Goal: Register for event/course

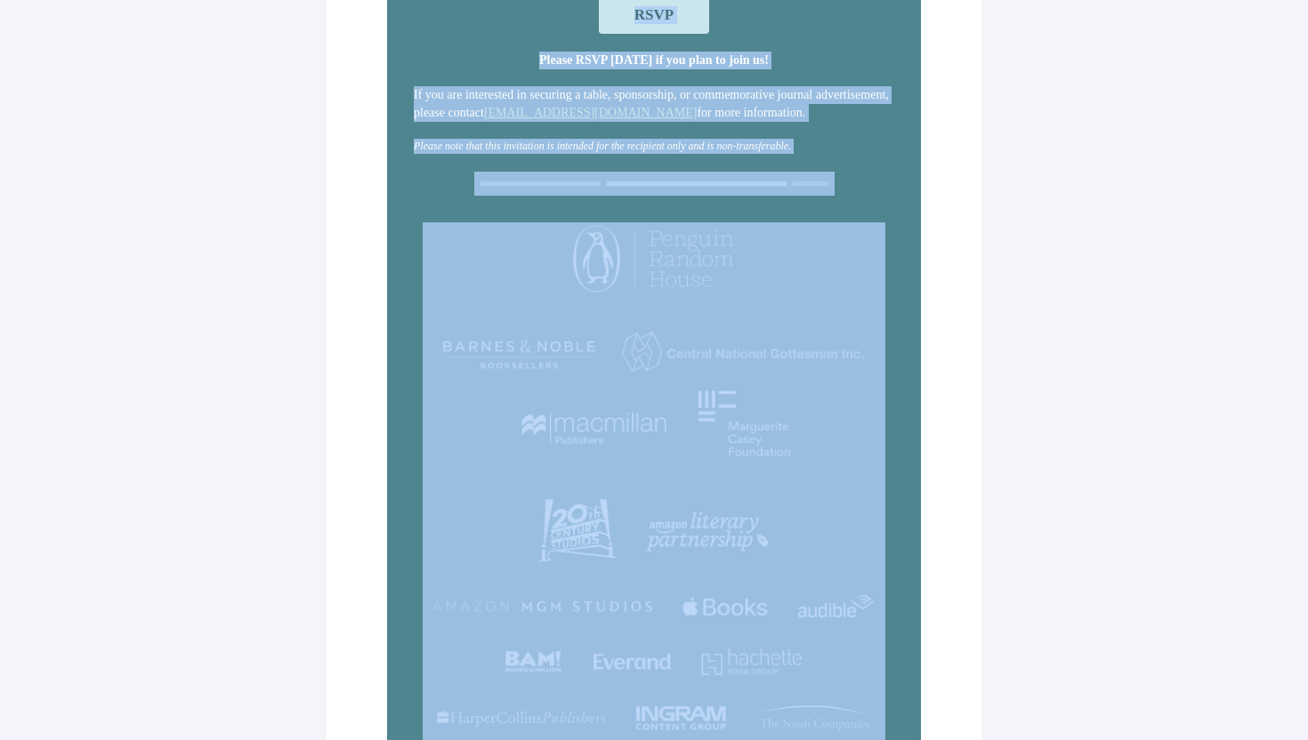
scroll to position [391, 0]
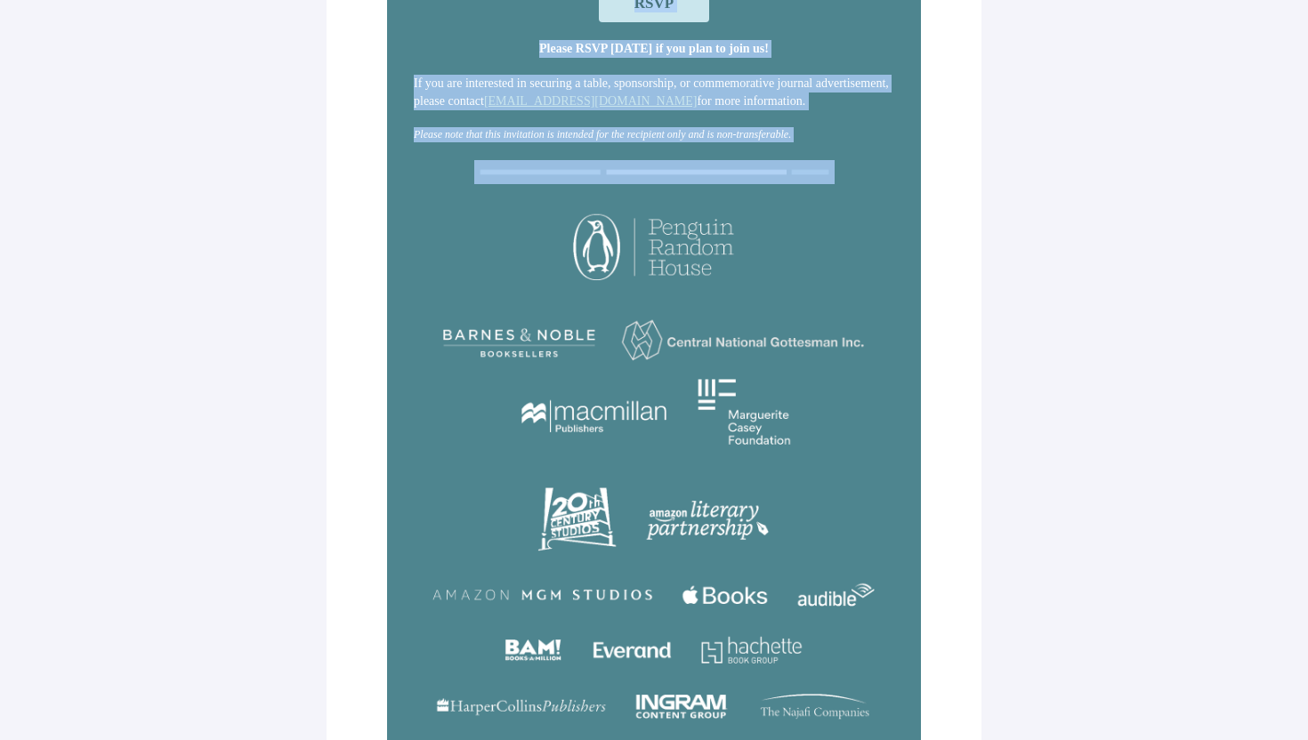
drag, startPoint x: 423, startPoint y: 187, endPoint x: 866, endPoint y: 201, distance: 444.1
click at [866, 201] on div "[DATE] You're warmly invited to the 76th National Book Awards Ceremony & Benefi…" at bounding box center [654, 340] width 534 height 1413
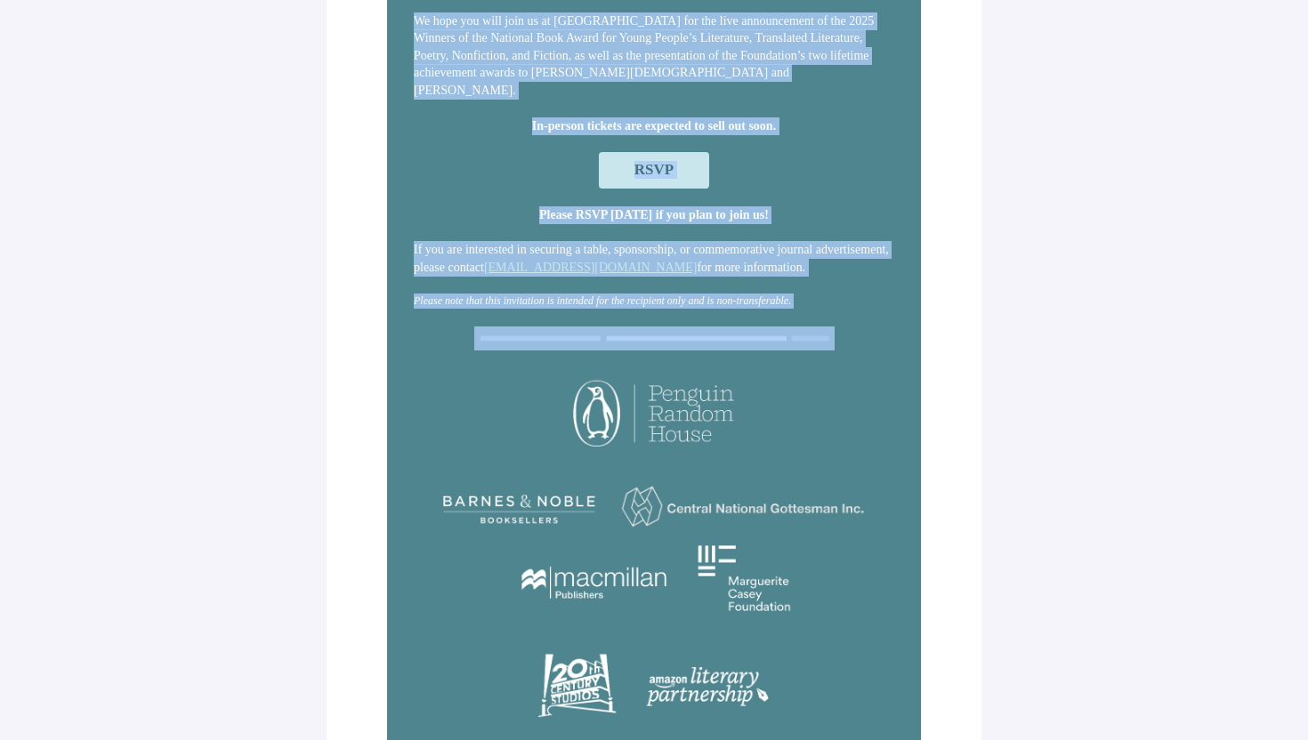
scroll to position [36, 0]
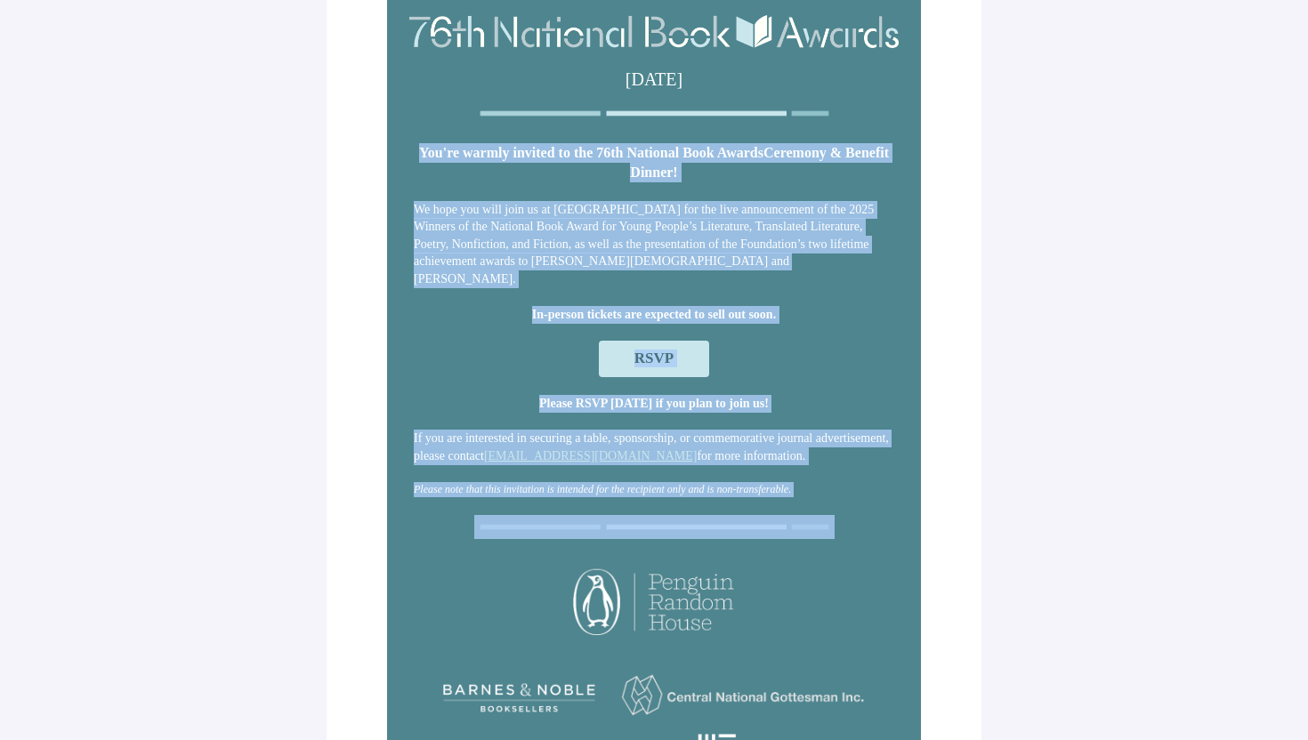
click at [792, 431] on p "If you are interested in securing a table, sponsorship, or commemorative journa…" at bounding box center [654, 447] width 480 height 35
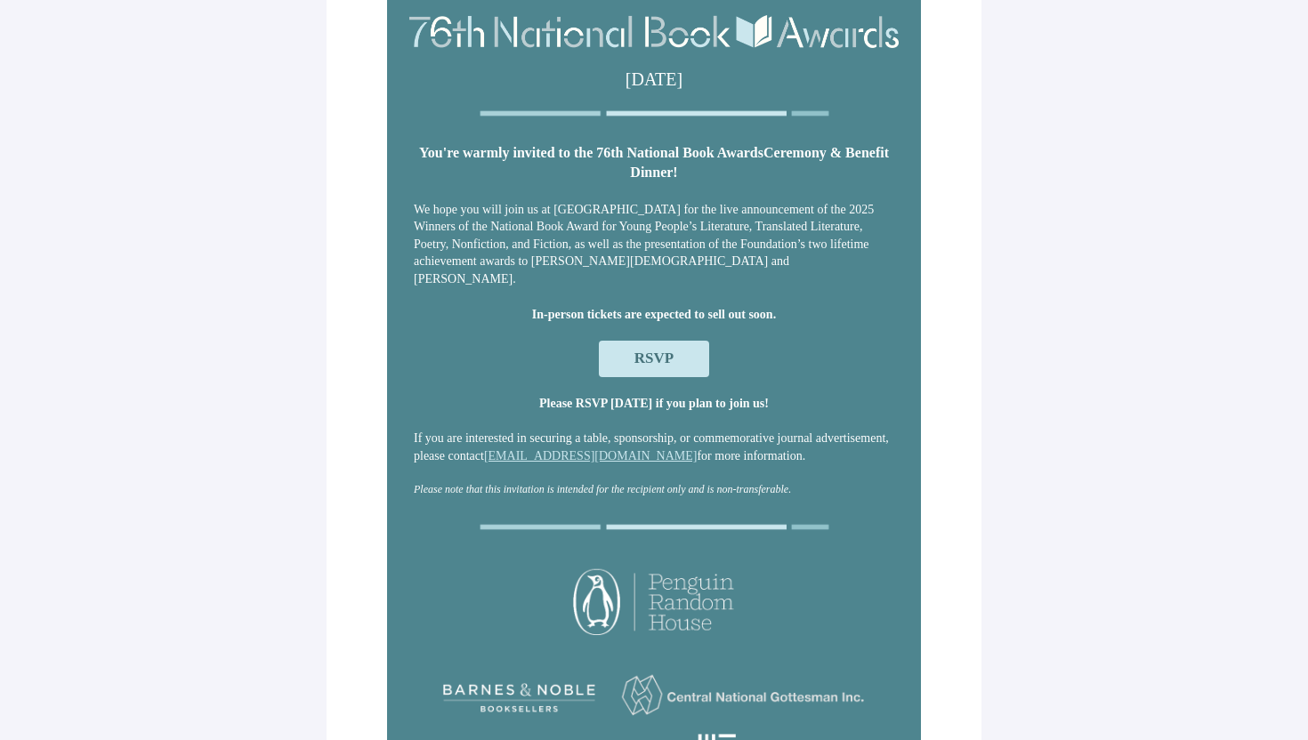
click at [671, 347] on span "RSVP" at bounding box center [654, 359] width 110 height 36
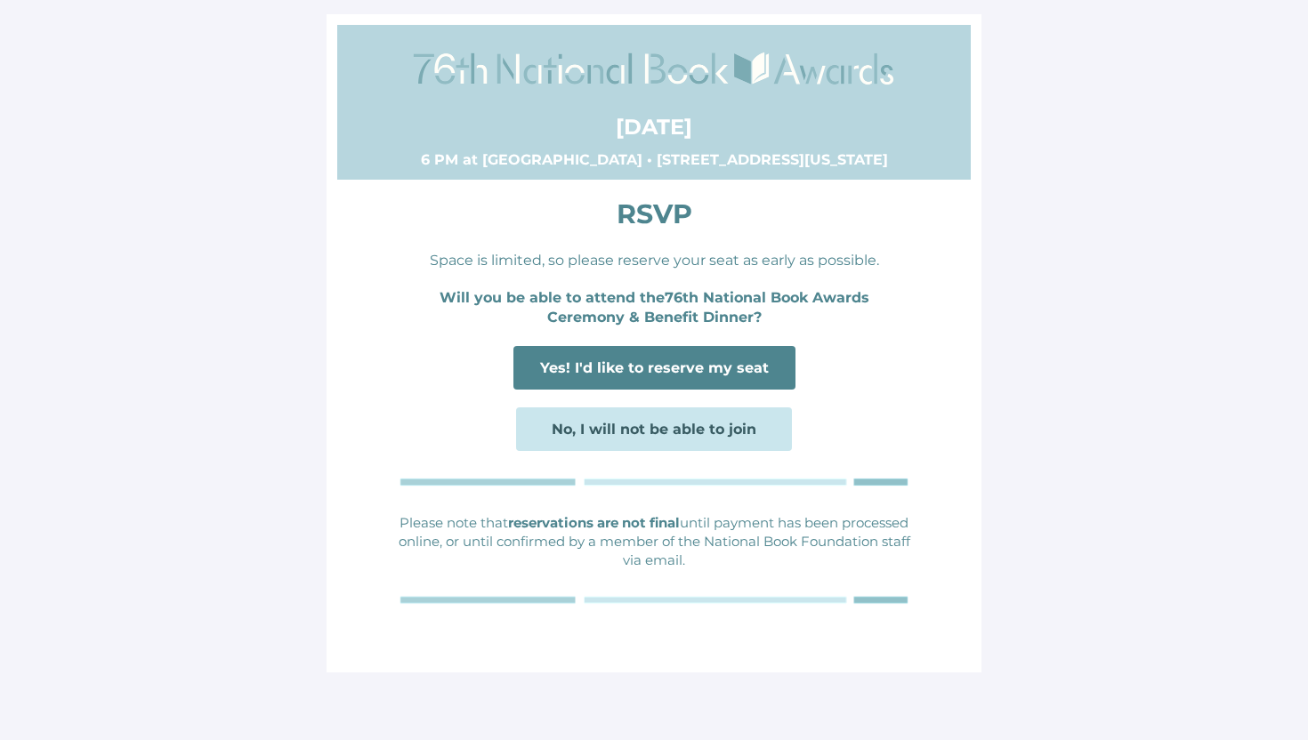
click at [683, 555] on p "Please note that reservations are not final until payment has been processed on…" at bounding box center [654, 541] width 516 height 56
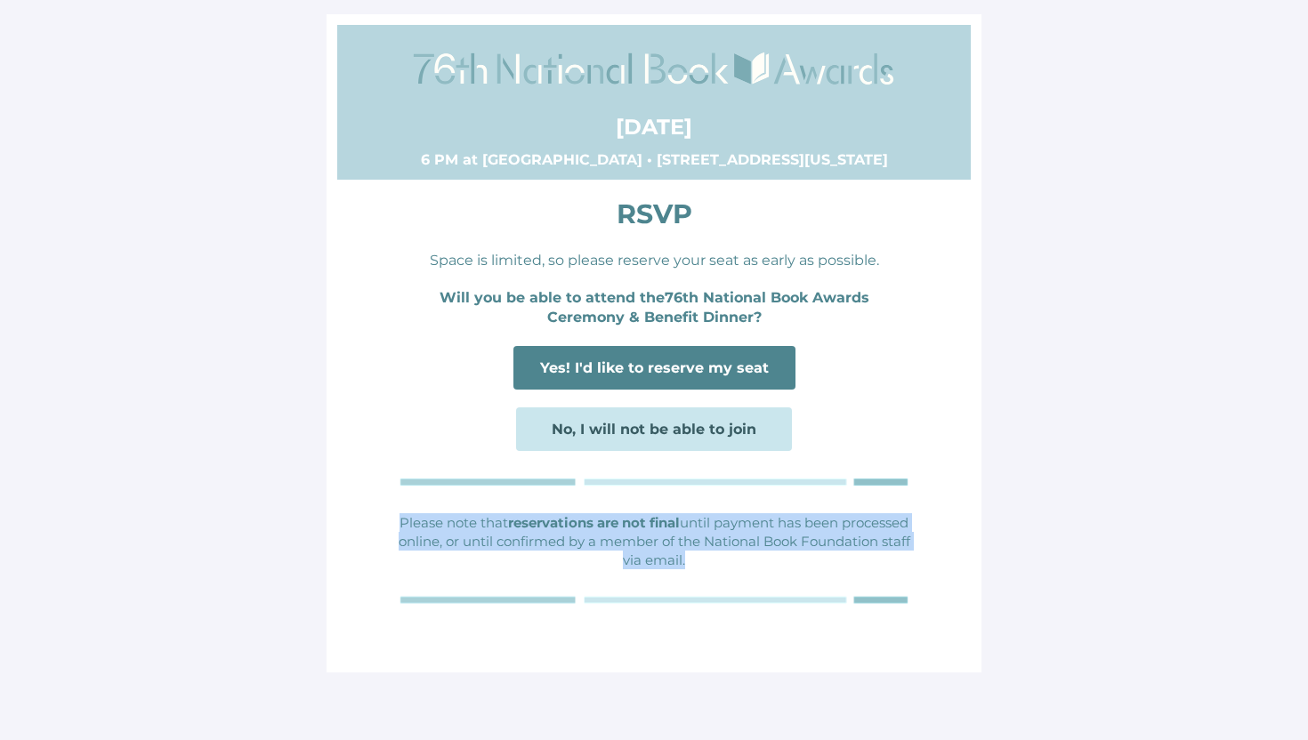
click at [683, 555] on p "Please note that reservations are not final until payment has been processed on…" at bounding box center [654, 541] width 516 height 56
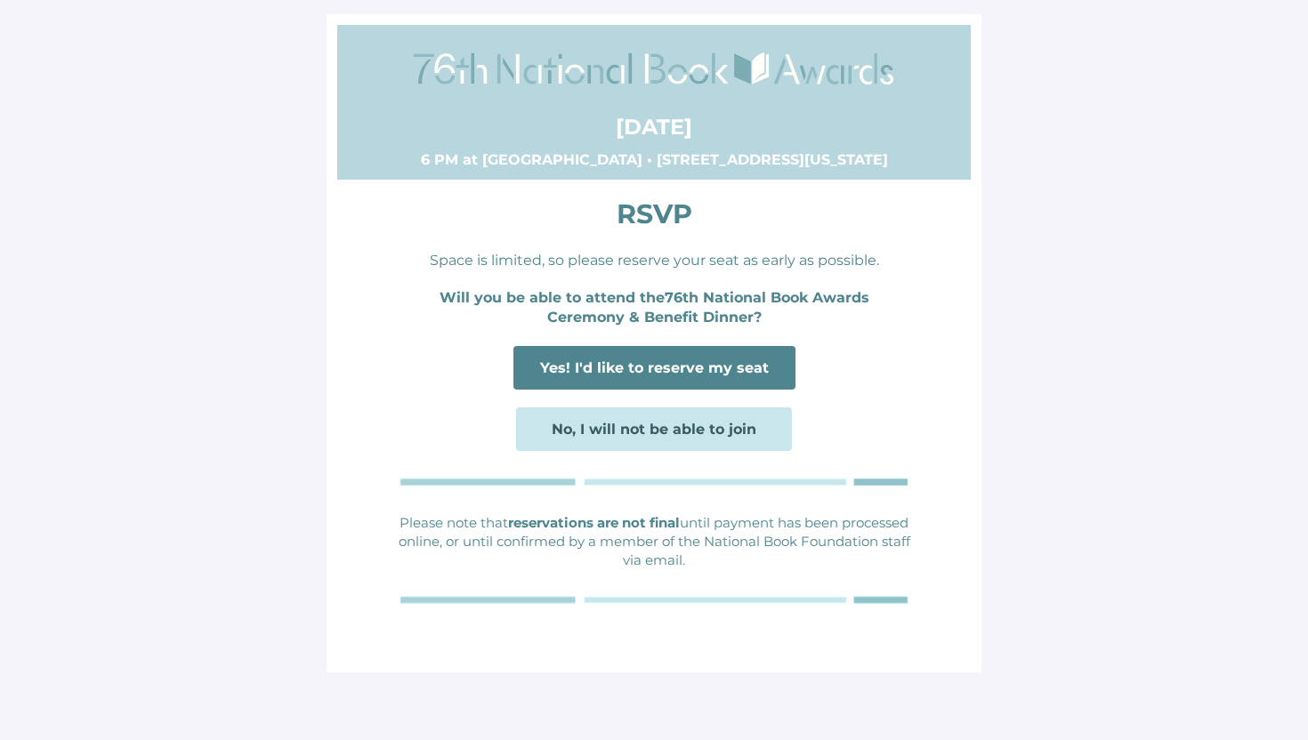
click at [674, 255] on p "Space is limited, so please reserve your seat as early as possible." at bounding box center [654, 261] width 516 height 20
click at [671, 297] on strong "76th National Book Awards Ceremony & Benefit Dinner?" at bounding box center [708, 307] width 322 height 36
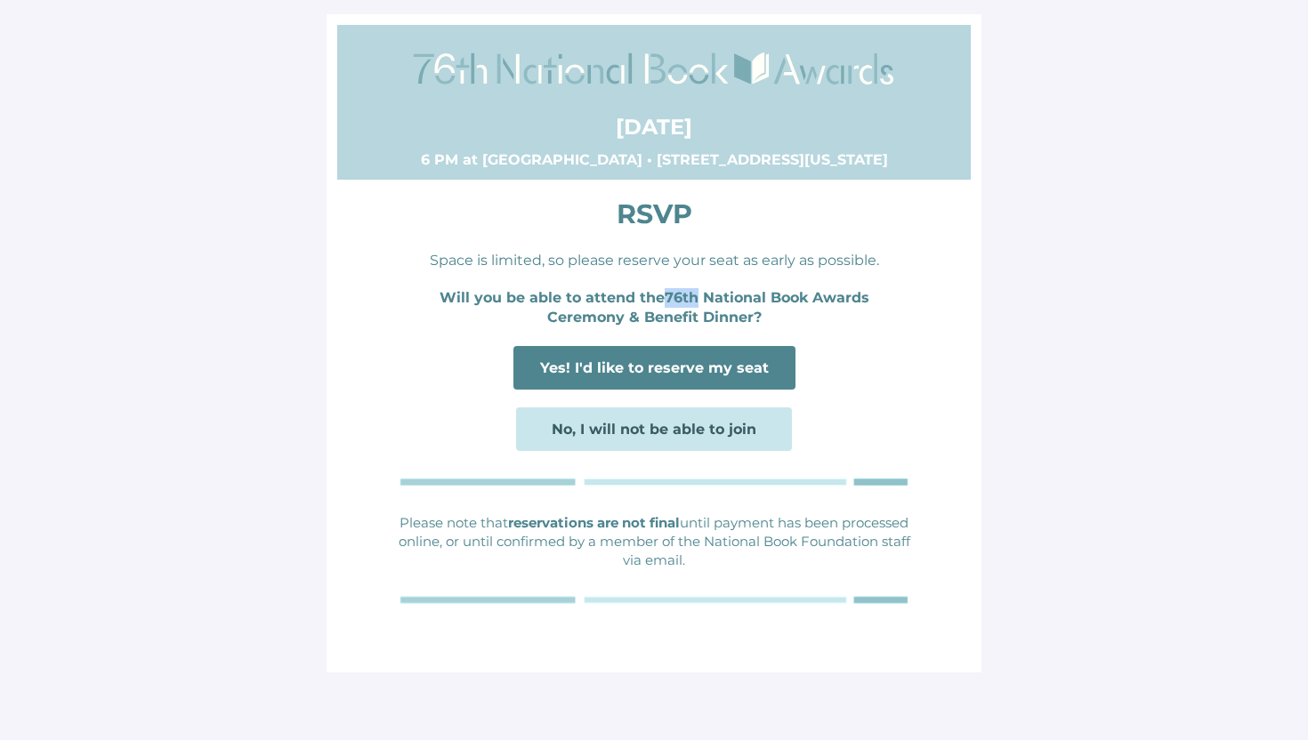
click at [671, 297] on strong "76th National Book Awards Ceremony & Benefit Dinner?" at bounding box center [708, 307] width 322 height 36
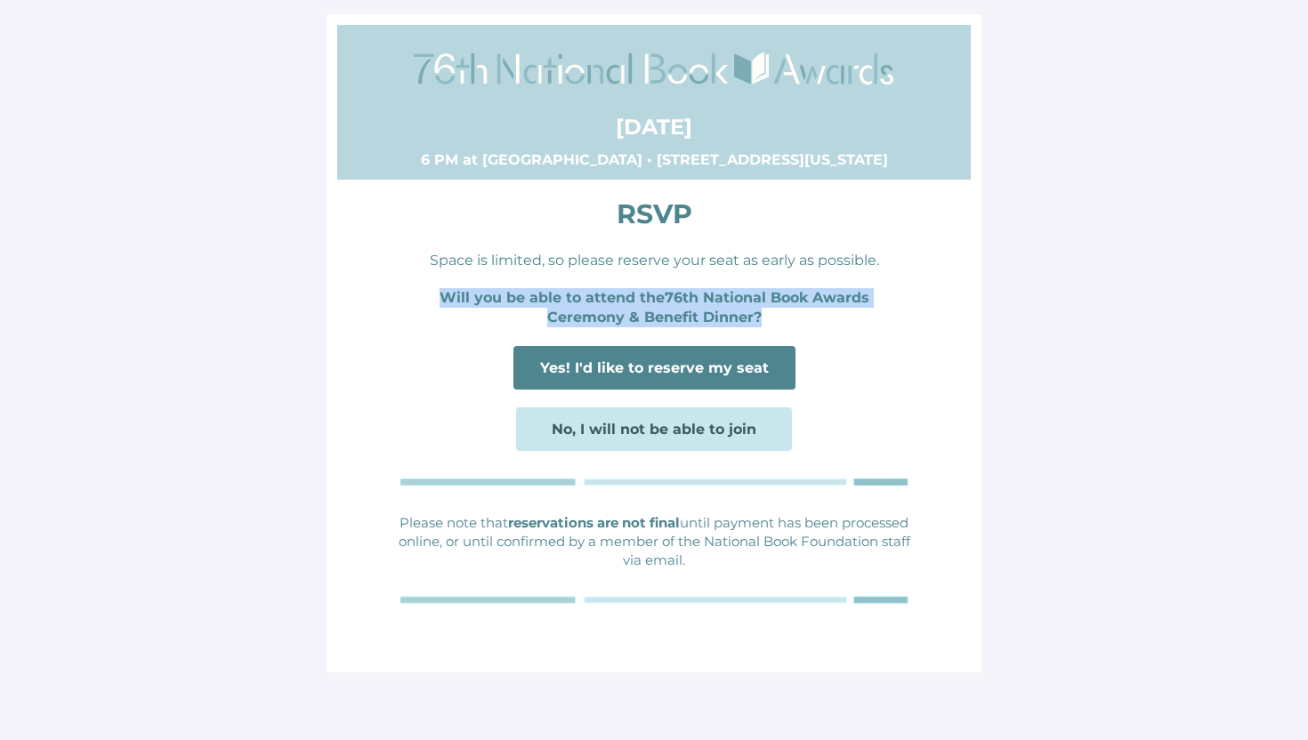
click at [671, 297] on strong "76th National Book Awards Ceremony & Benefit Dinner?" at bounding box center [708, 307] width 322 height 36
